Goal: Task Accomplishment & Management: Complete application form

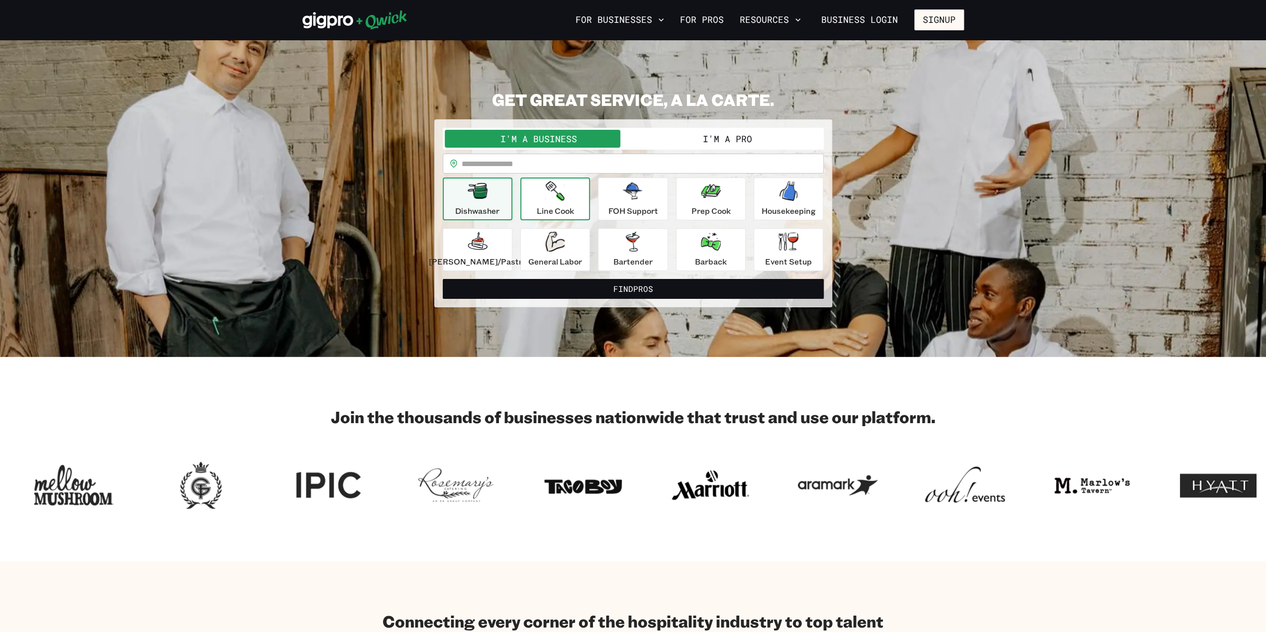
click at [574, 209] on p "Line Cook" at bounding box center [555, 211] width 37 height 12
click at [695, 207] on p "Prep Cook" at bounding box center [710, 211] width 39 height 12
click at [706, 197] on icon "button" at bounding box center [711, 191] width 20 height 14
click at [704, 133] on button "I'm a Pro" at bounding box center [727, 139] width 189 height 18
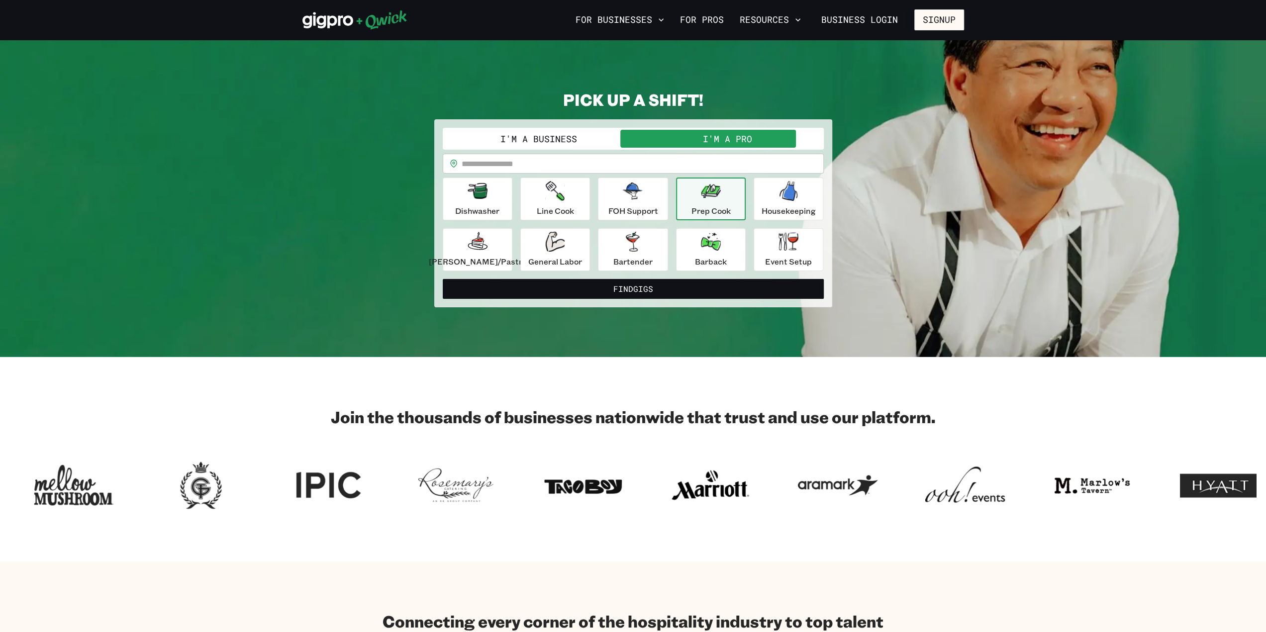
click at [706, 208] on p "Prep Cook" at bounding box center [710, 211] width 39 height 12
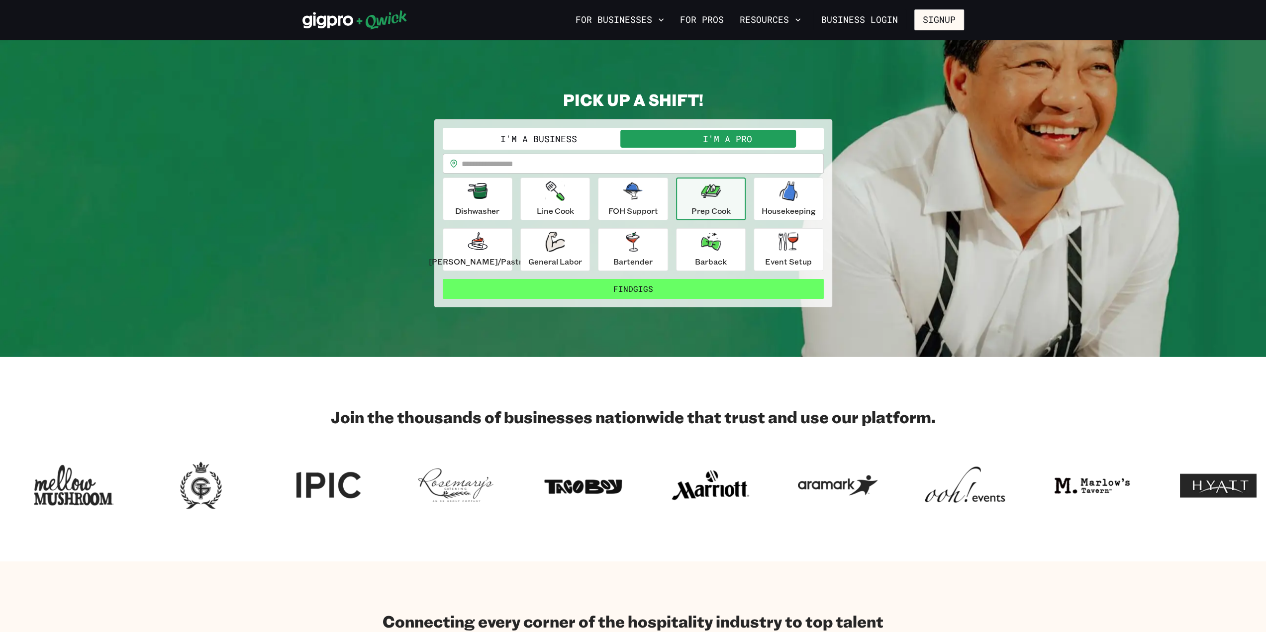
click at [649, 288] on button "Find Gigs" at bounding box center [633, 289] width 381 height 20
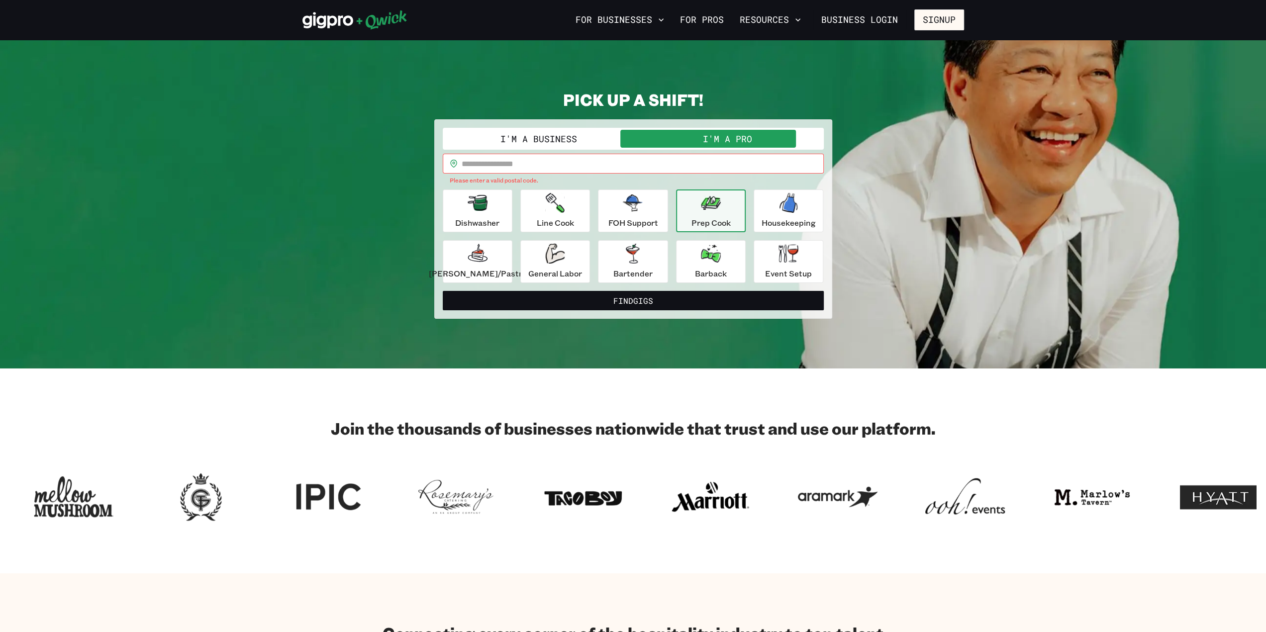
click at [535, 162] on input "text" at bounding box center [643, 164] width 362 height 20
type input "*****"
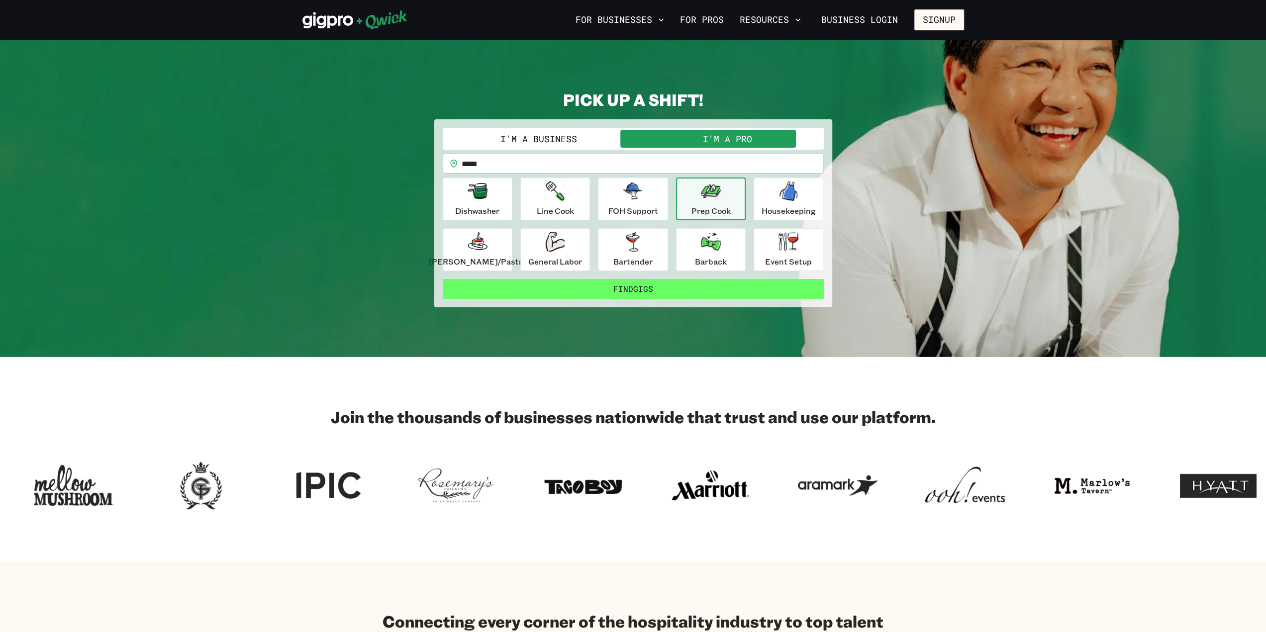
click at [620, 288] on button "Find Gigs" at bounding box center [633, 289] width 381 height 20
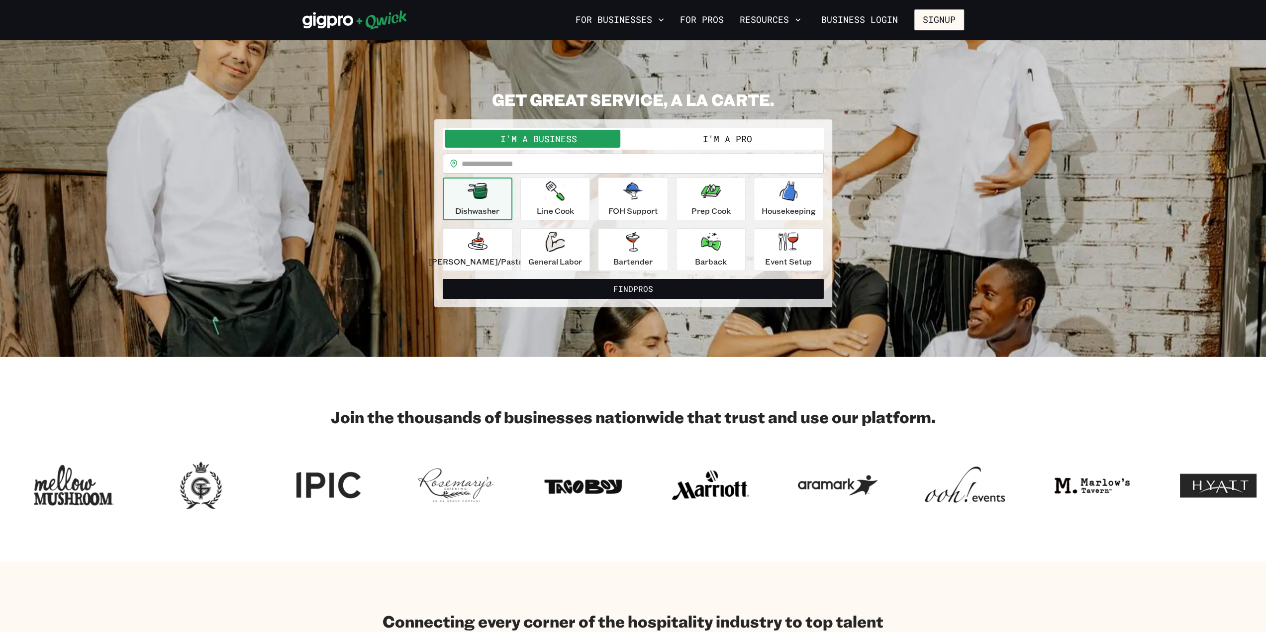
click at [545, 163] on input "text" at bounding box center [643, 164] width 362 height 20
type input "*****"
click at [443, 279] on button "Find Pros" at bounding box center [633, 289] width 381 height 20
click at [699, 138] on button "I'm a Pro" at bounding box center [727, 139] width 189 height 18
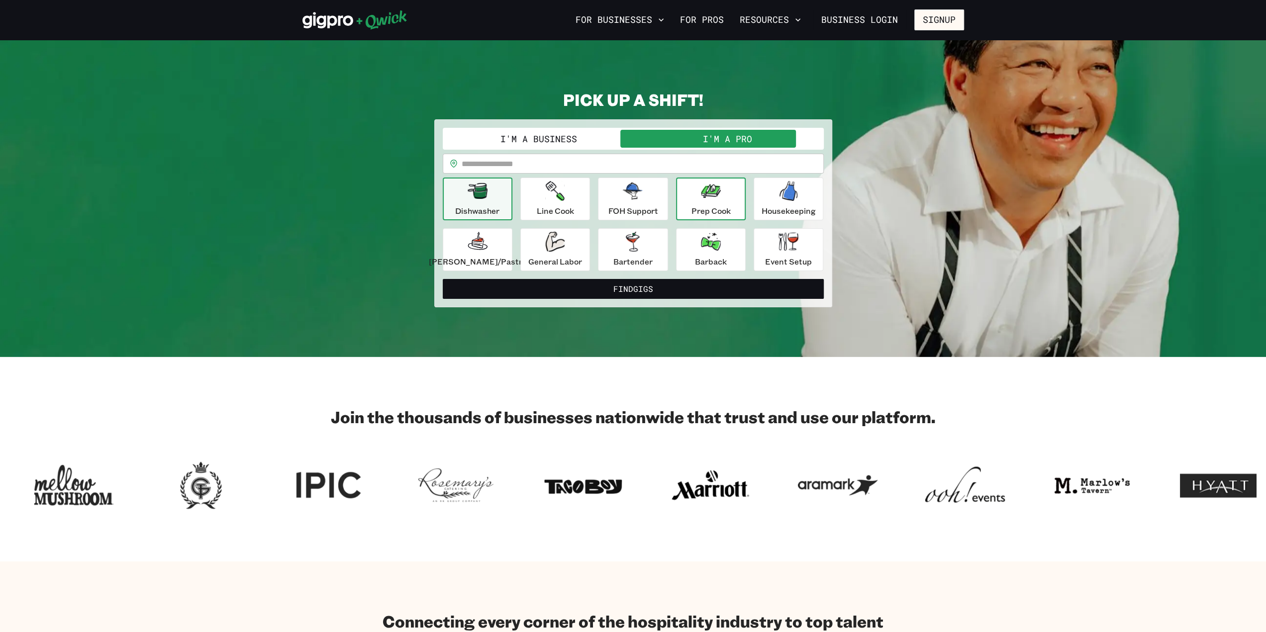
click at [712, 194] on icon "button" at bounding box center [711, 191] width 20 height 14
click at [554, 160] on input "text" at bounding box center [643, 164] width 362 height 20
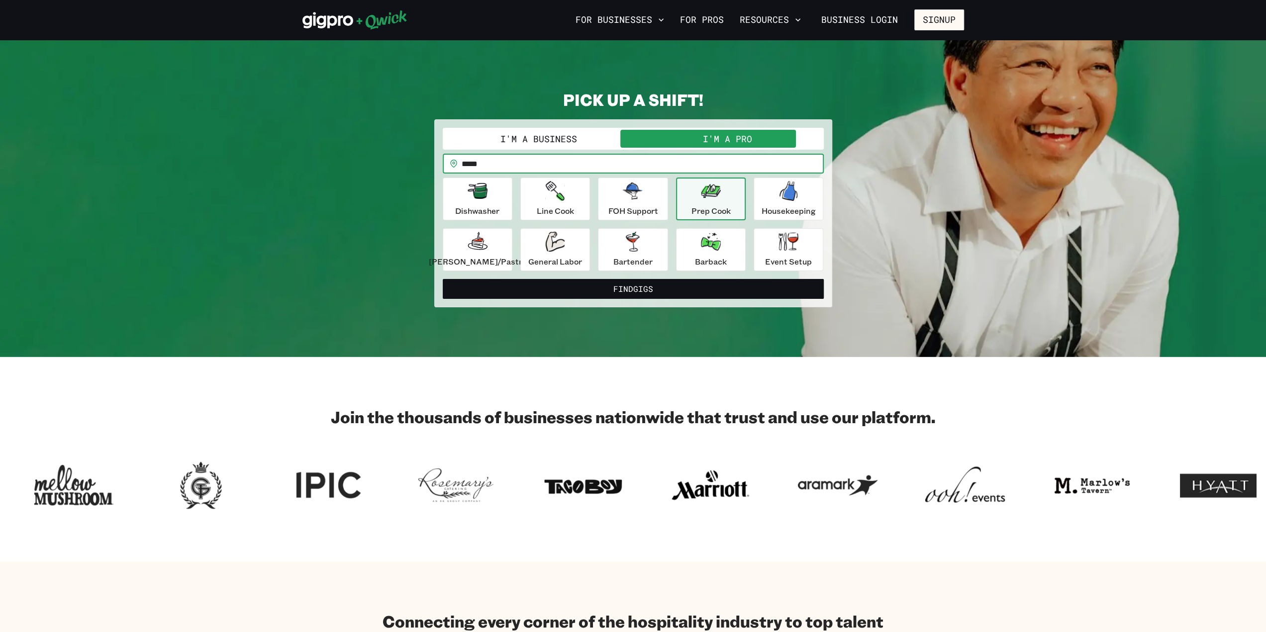
type input "*****"
click at [443, 279] on button "Find Gigs" at bounding box center [633, 289] width 381 height 20
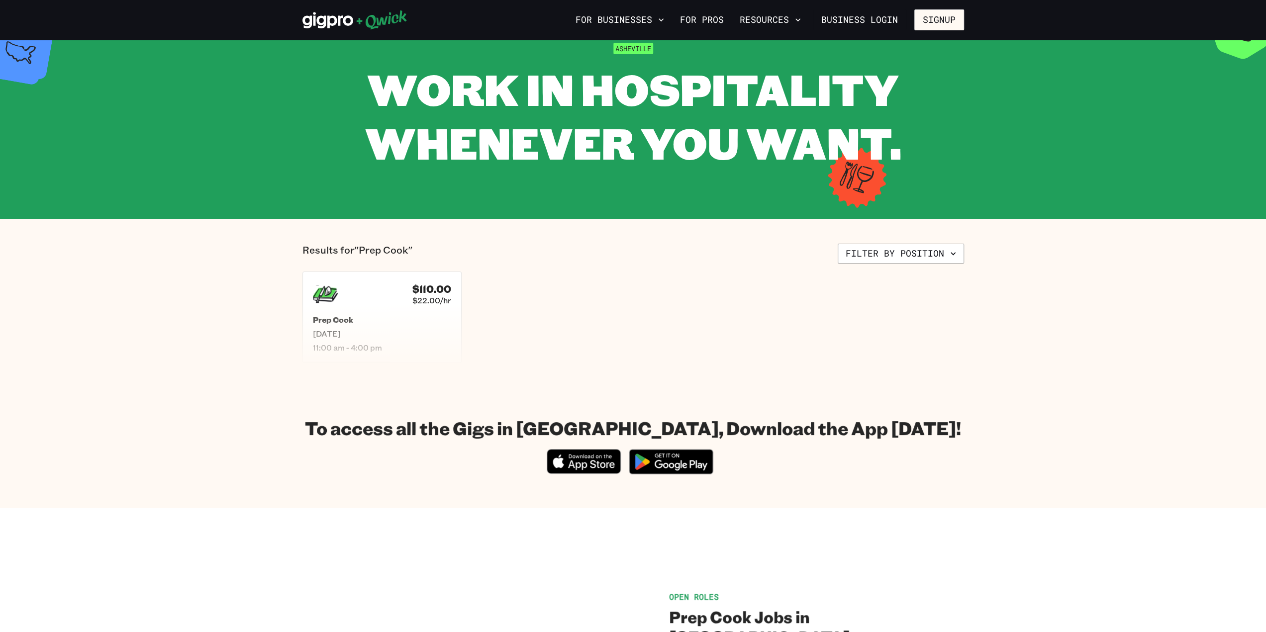
scroll to position [50, 0]
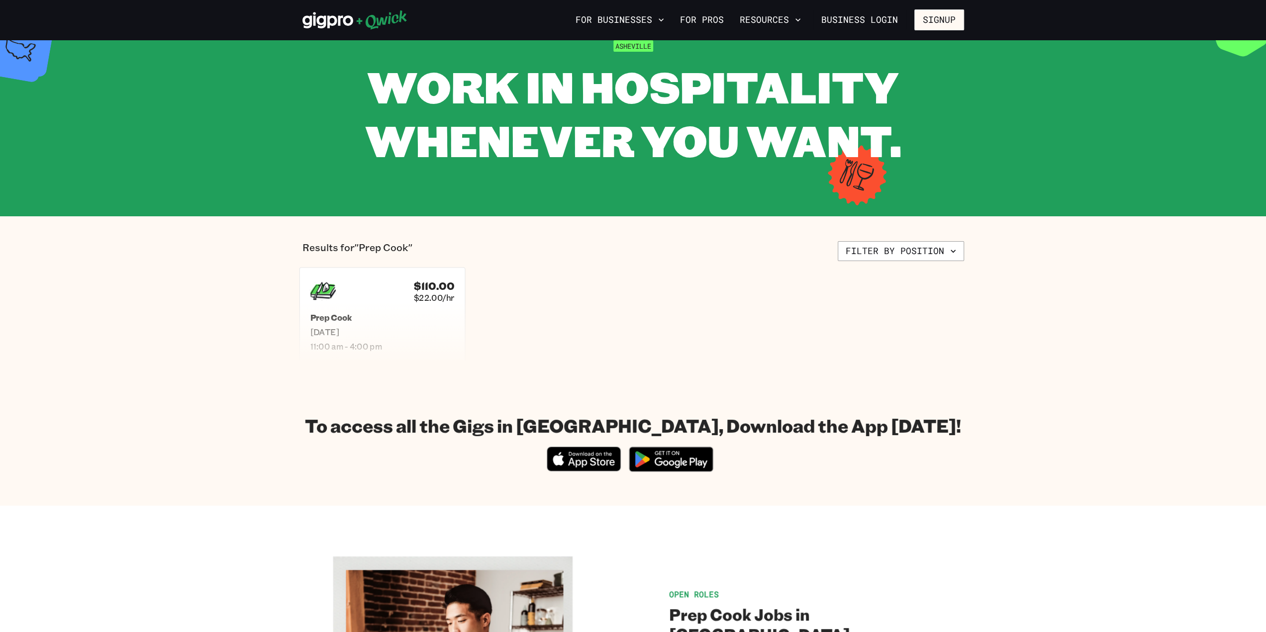
click at [431, 322] on h5 "Prep Cook" at bounding box center [382, 317] width 144 height 10
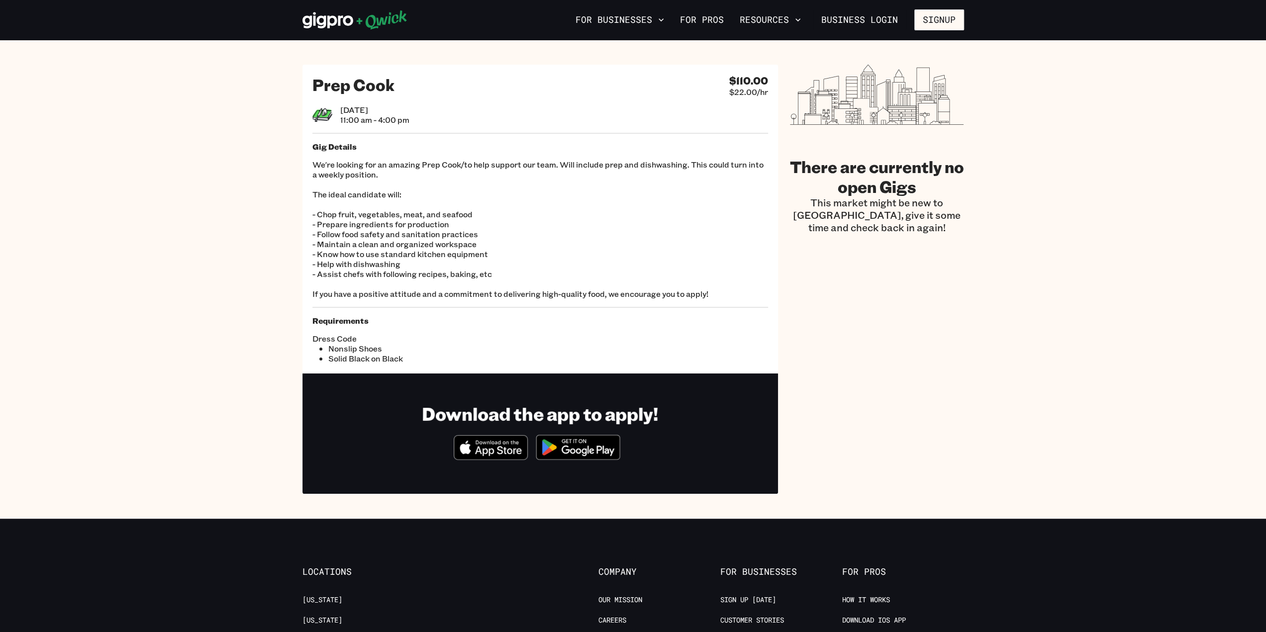
click at [724, 102] on div "Prep Cook $110.00 $22.00/hr [DATE] 11:00 am - 4:00 pm Gig Details We're looking…" at bounding box center [541, 219] width 476 height 309
click at [533, 113] on div "[DATE] 11:00 am - 4:00 pm" at bounding box center [540, 115] width 456 height 20
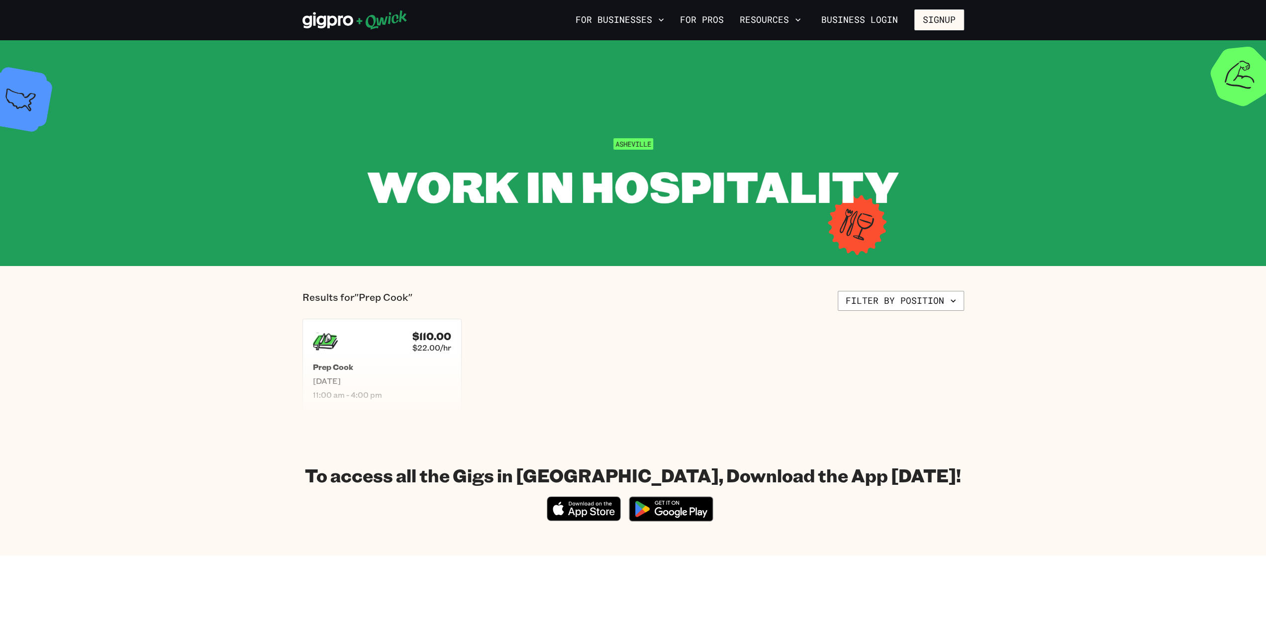
scroll to position [50, 0]
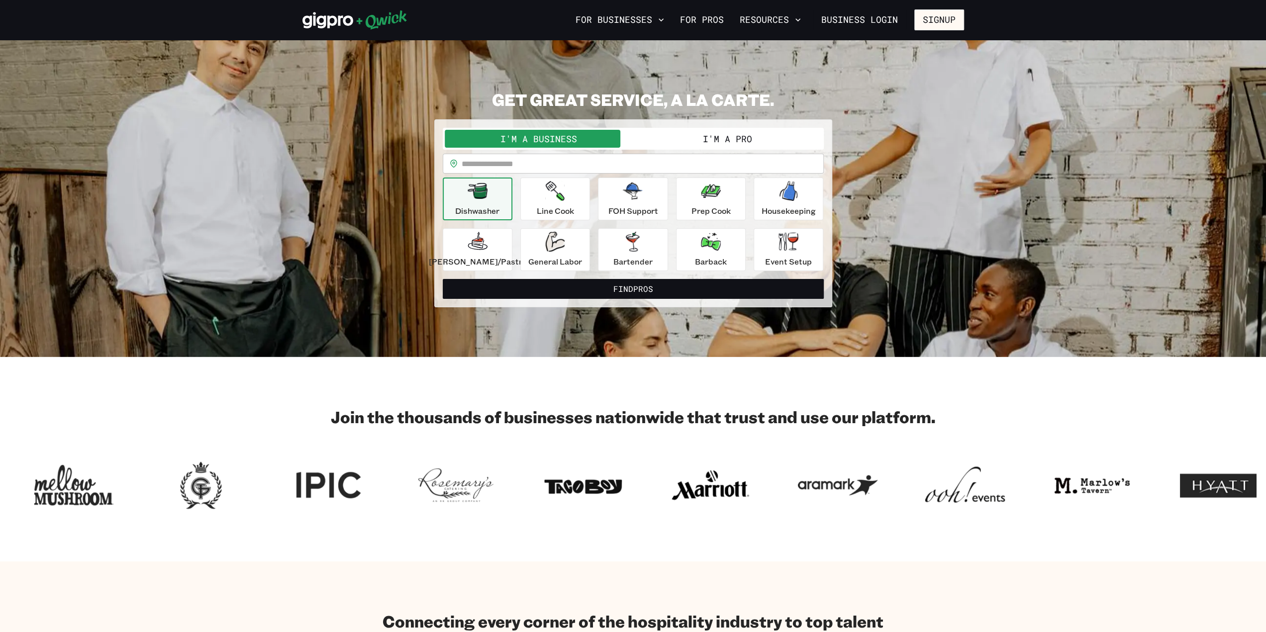
click at [698, 135] on button "I'm a Pro" at bounding box center [727, 139] width 189 height 18
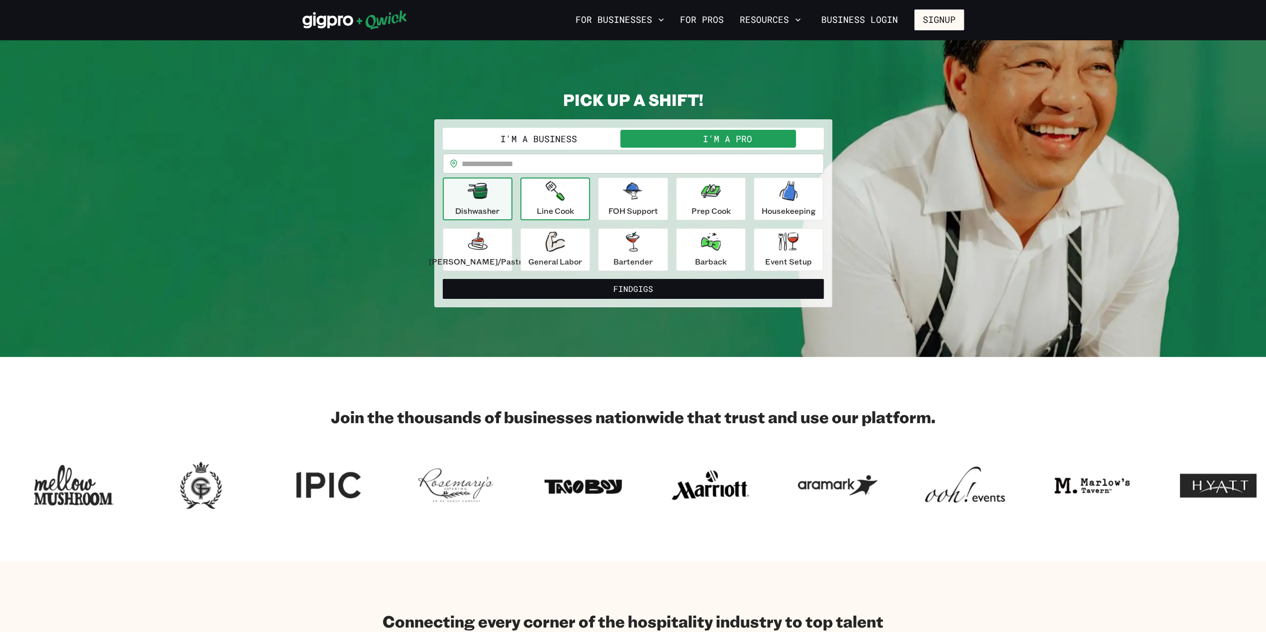
click at [574, 200] on div "Line Cook" at bounding box center [555, 199] width 37 height 36
click at [560, 244] on icon "button" at bounding box center [554, 242] width 19 height 20
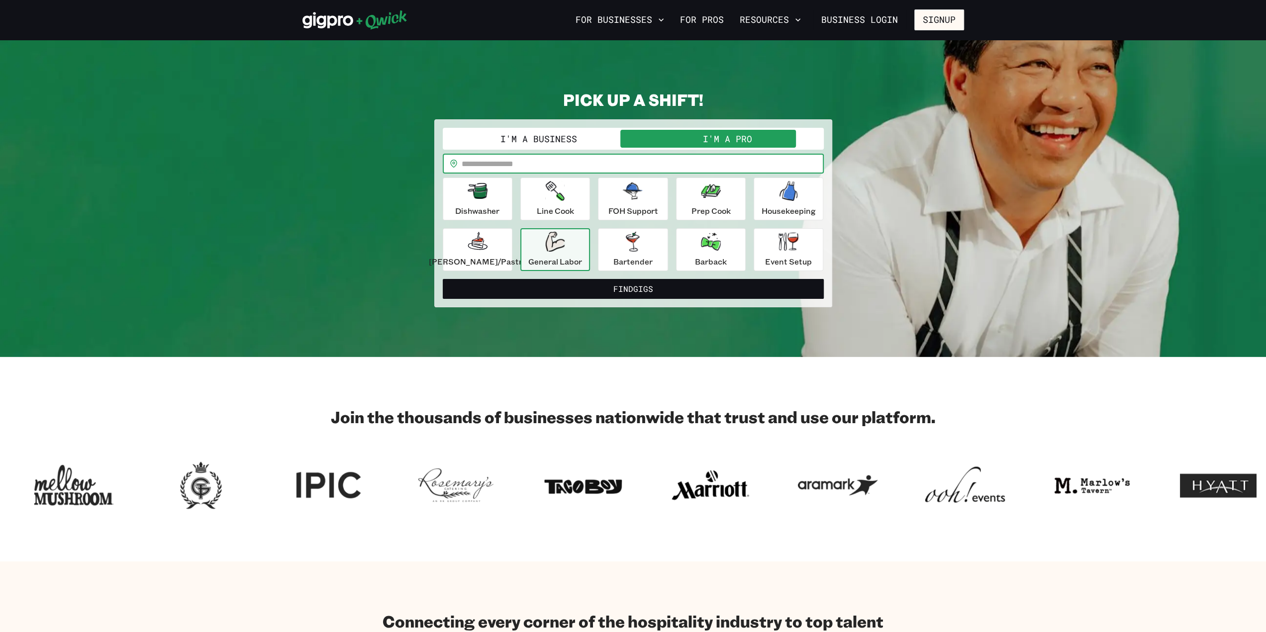
click at [536, 162] on input "text" at bounding box center [643, 164] width 362 height 20
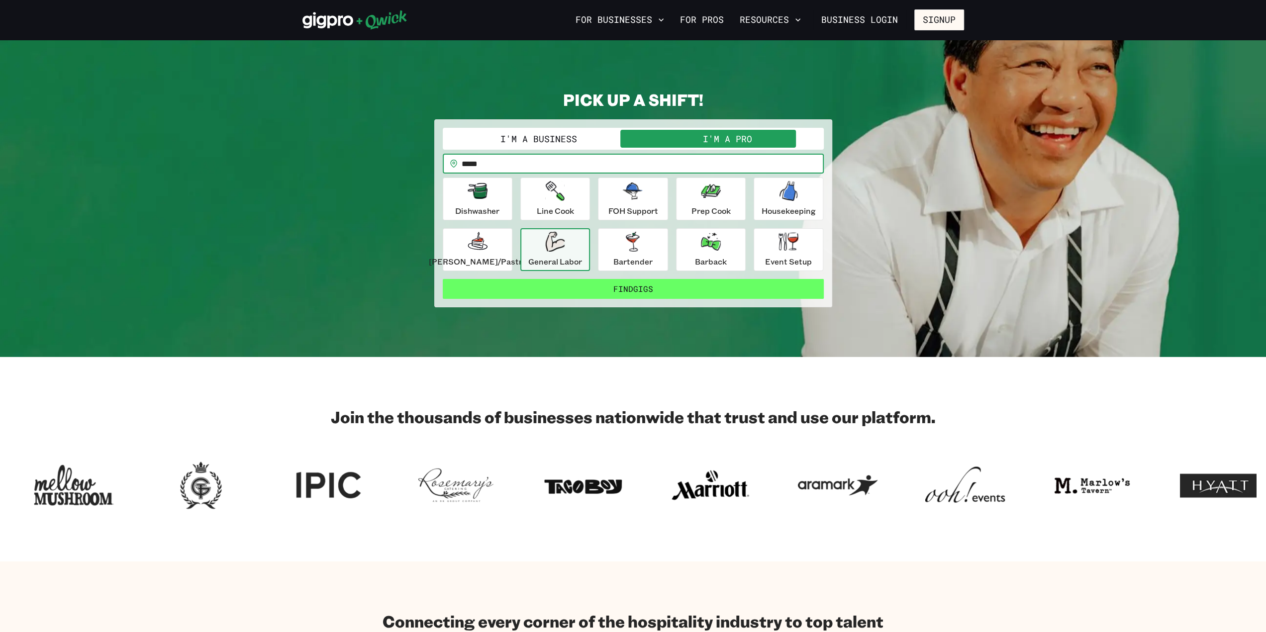
type input "*****"
drag, startPoint x: 609, startPoint y: 292, endPoint x: 605, endPoint y: 298, distance: 6.8
click at [605, 298] on button "Find Gigs" at bounding box center [633, 289] width 381 height 20
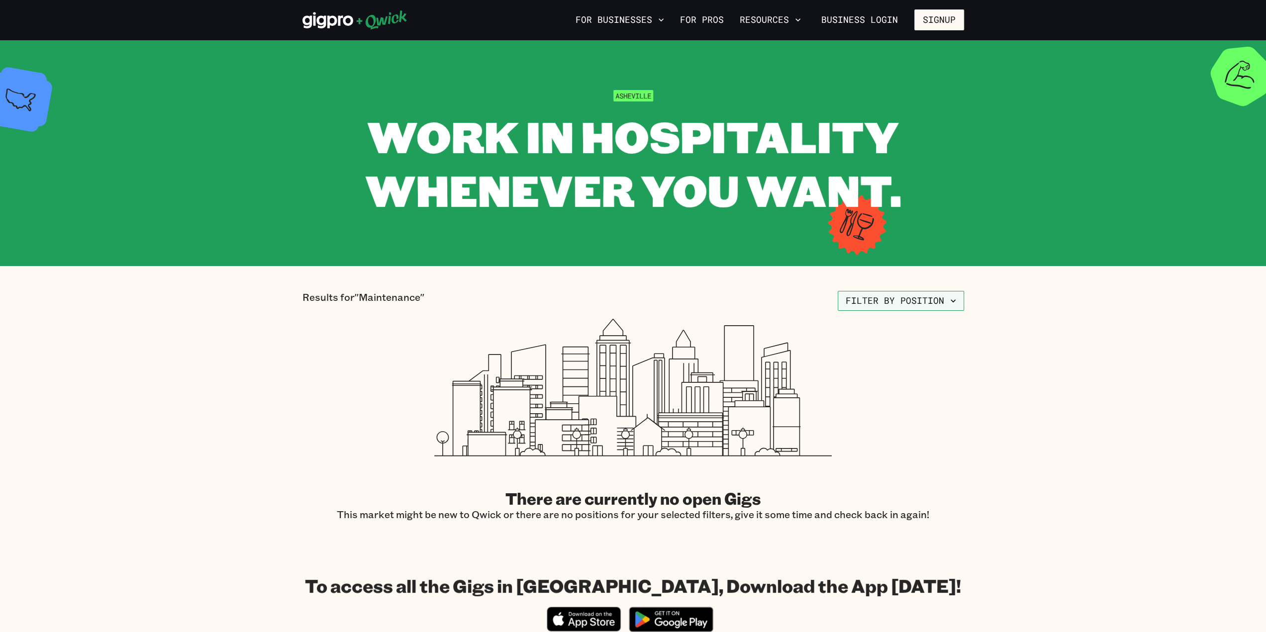
click at [905, 301] on button "Filter by position" at bounding box center [901, 301] width 126 height 20
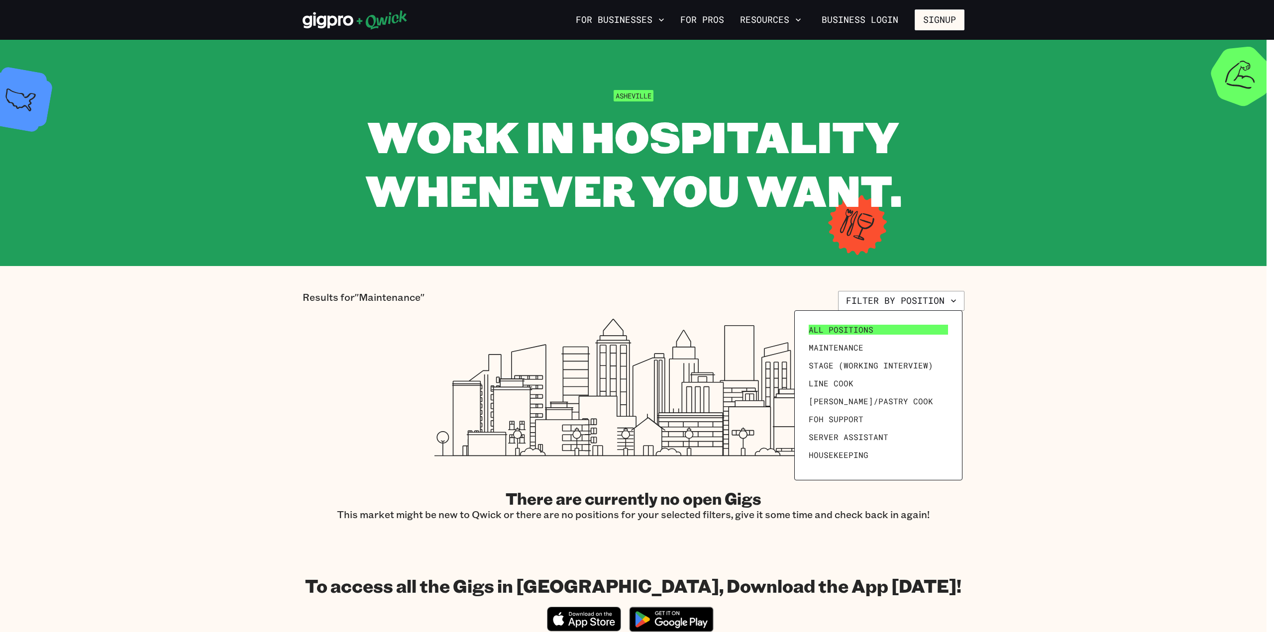
click at [857, 337] on link "All Positions" at bounding box center [878, 330] width 147 height 18
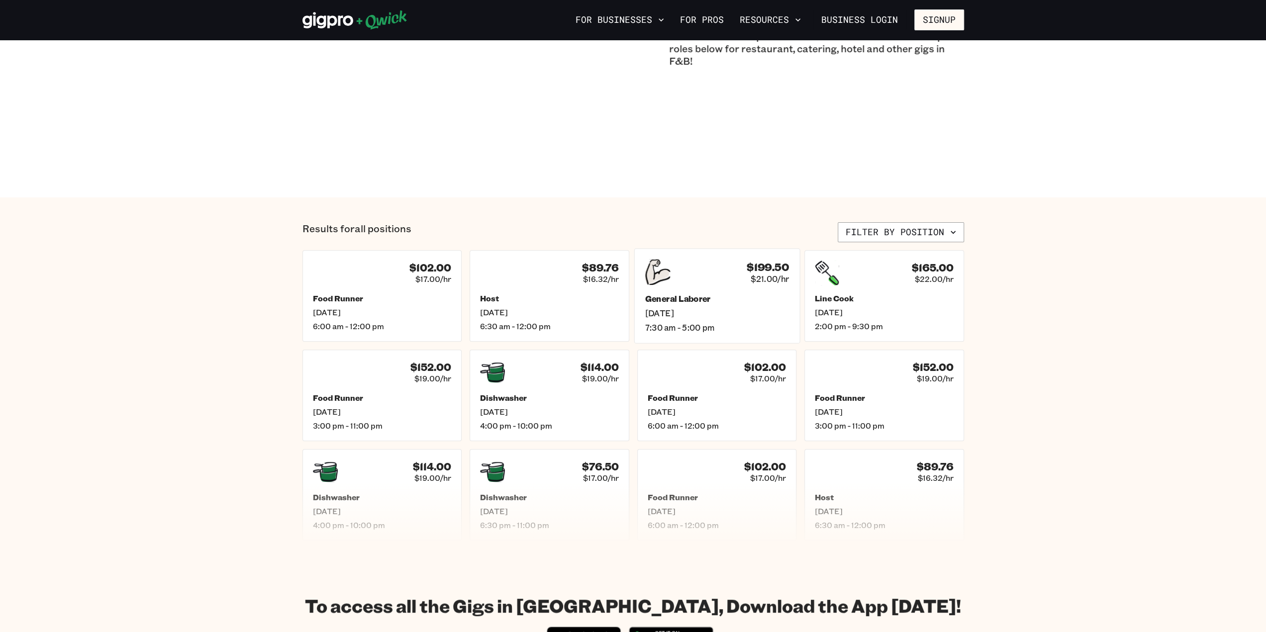
scroll to position [249, 0]
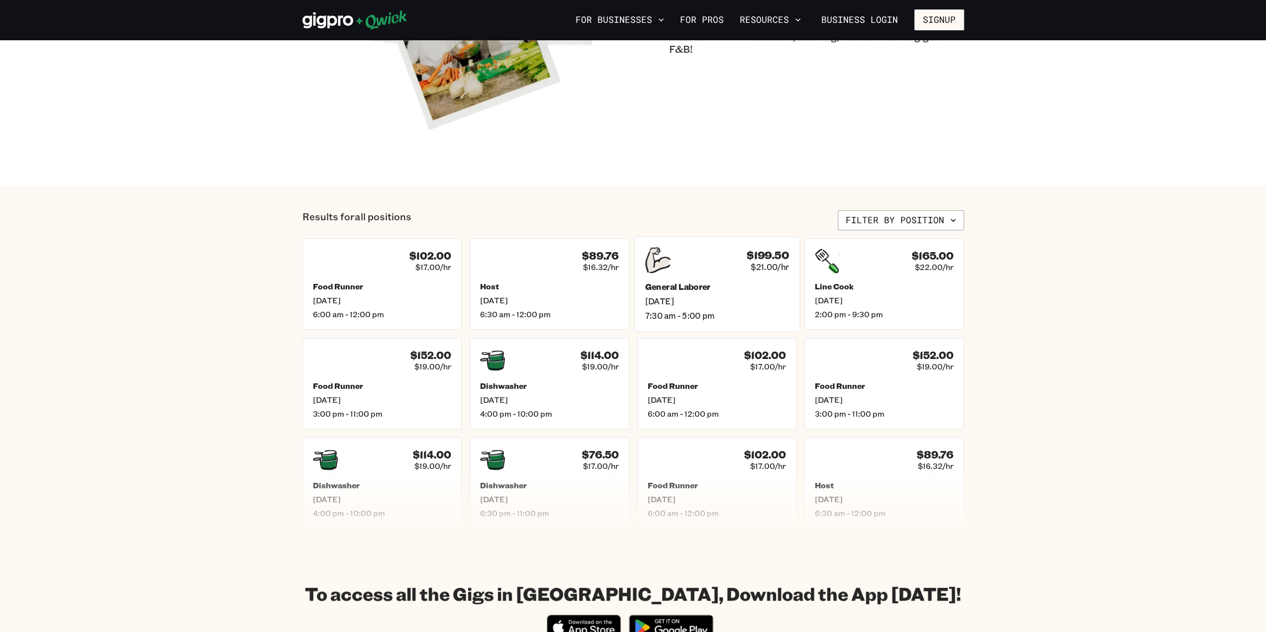
click at [720, 287] on h5 "General Laborer" at bounding box center [717, 287] width 144 height 10
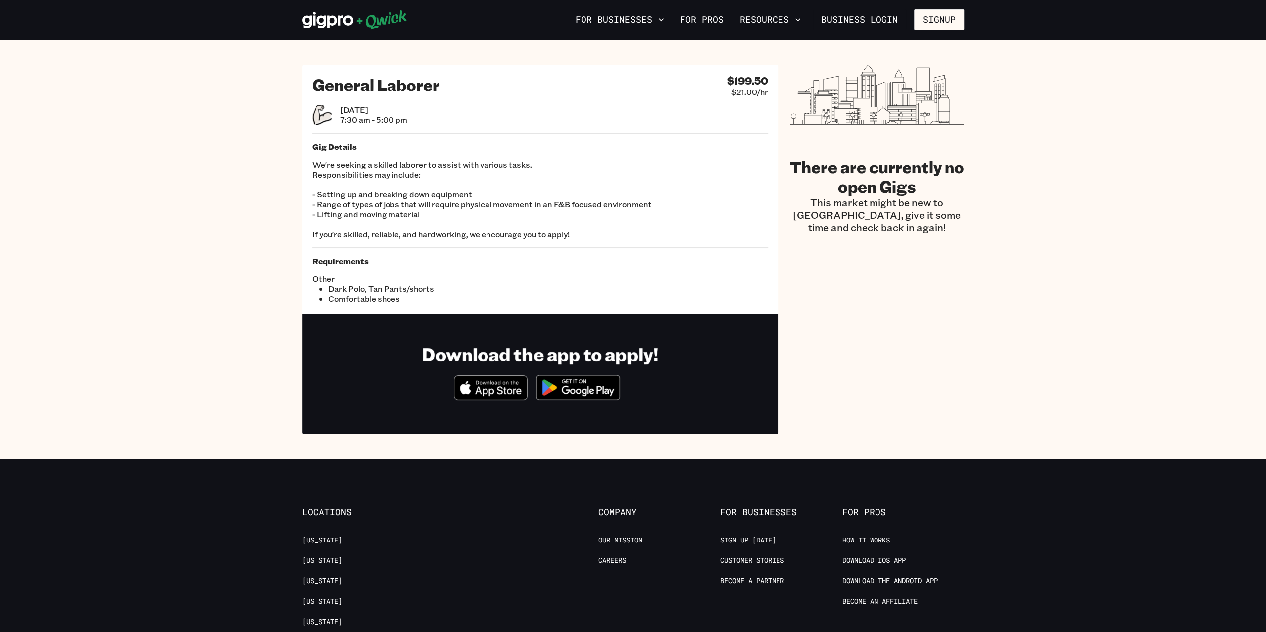
scroll to position [249, 0]
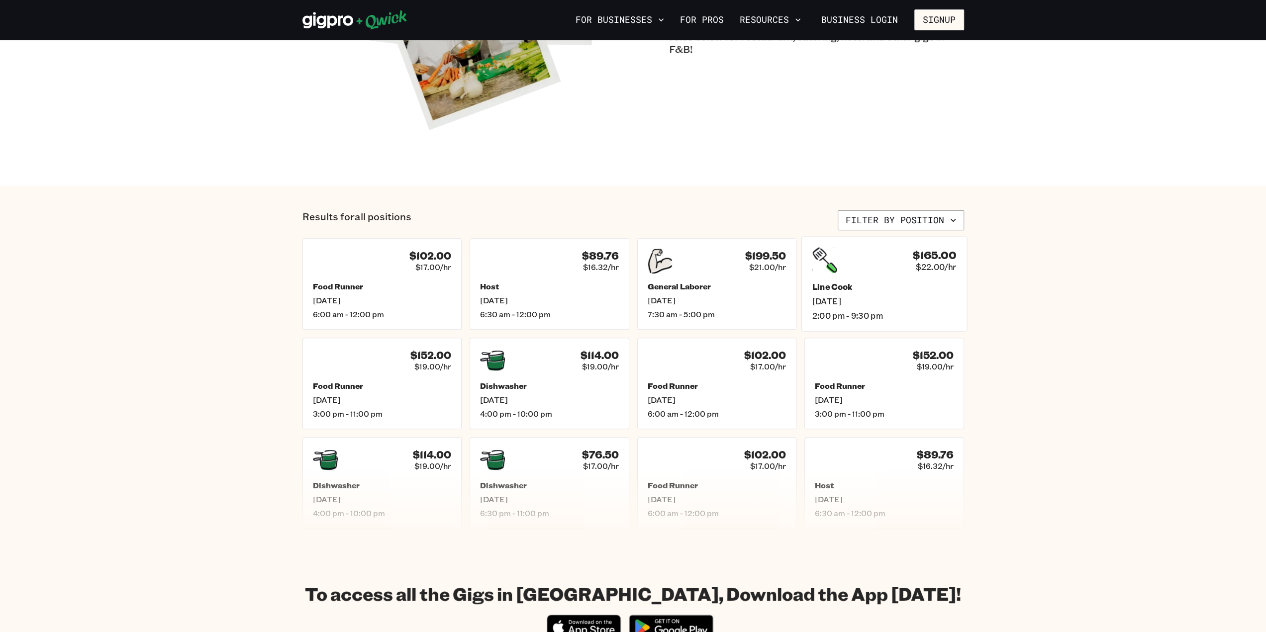
click at [885, 296] on span "[DATE]" at bounding box center [884, 301] width 144 height 10
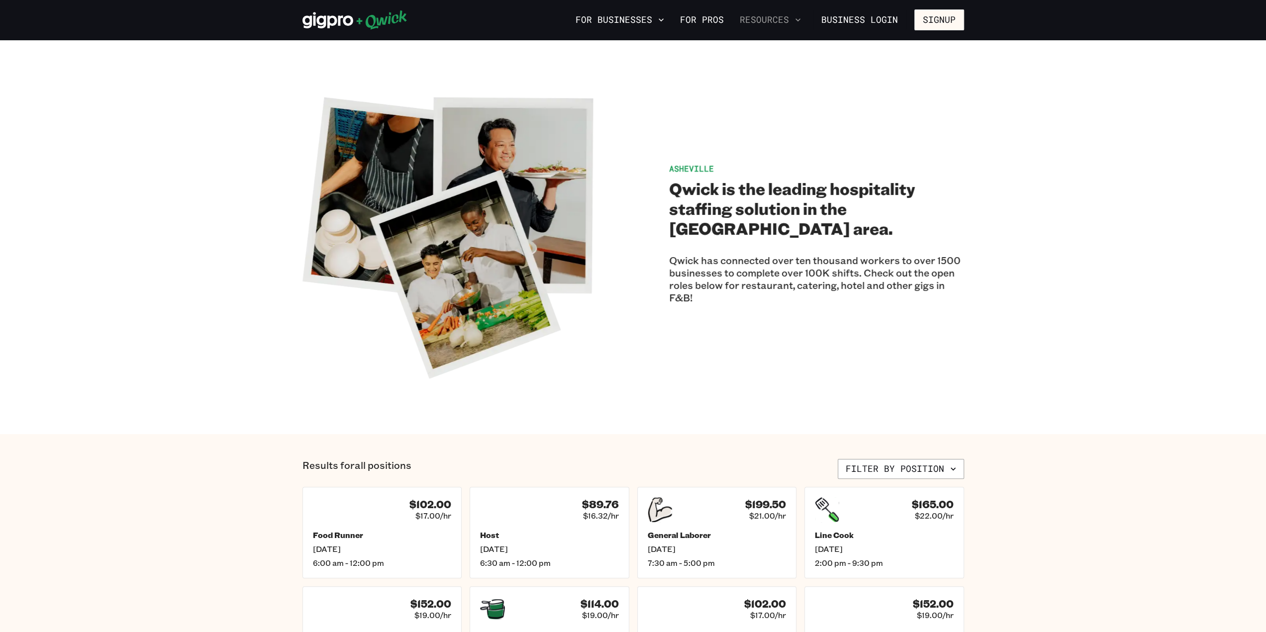
click at [767, 19] on button "Resources" at bounding box center [770, 19] width 69 height 17
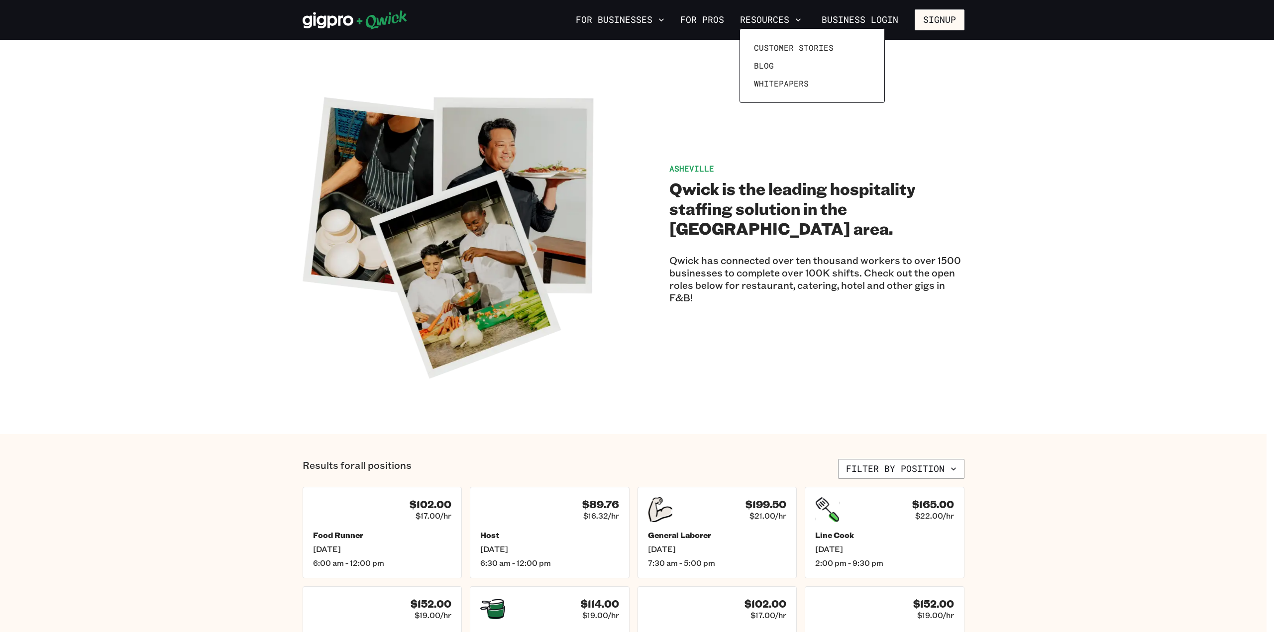
click at [706, 19] on div at bounding box center [637, 316] width 1274 height 632
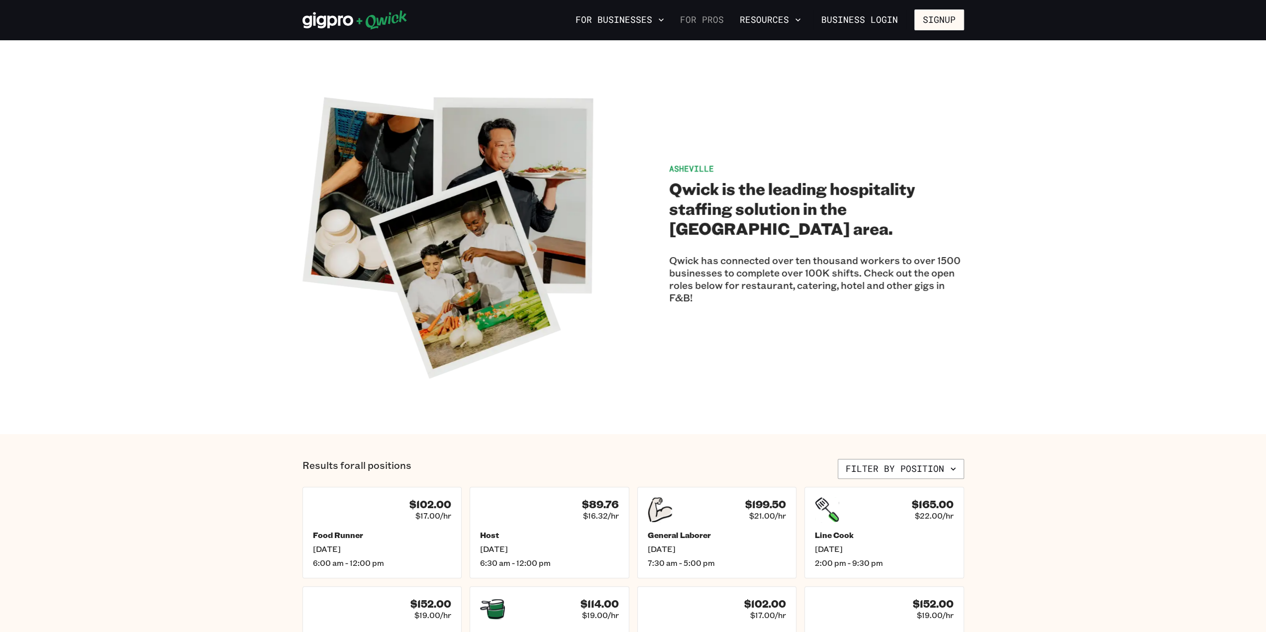
click at [707, 17] on link "For Pros" at bounding box center [702, 19] width 52 height 17
